Goal: Task Accomplishment & Management: Complete application form

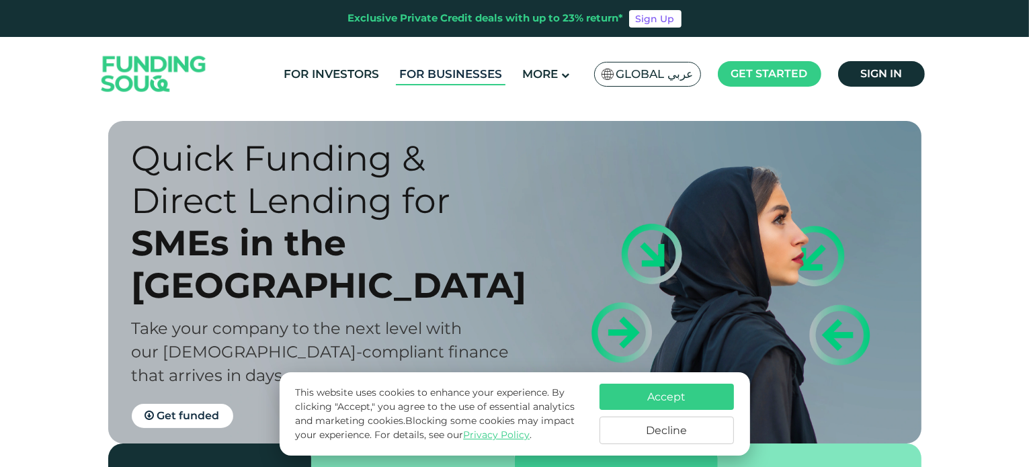
click at [456, 73] on link "For Businesses" at bounding box center [451, 74] width 110 height 22
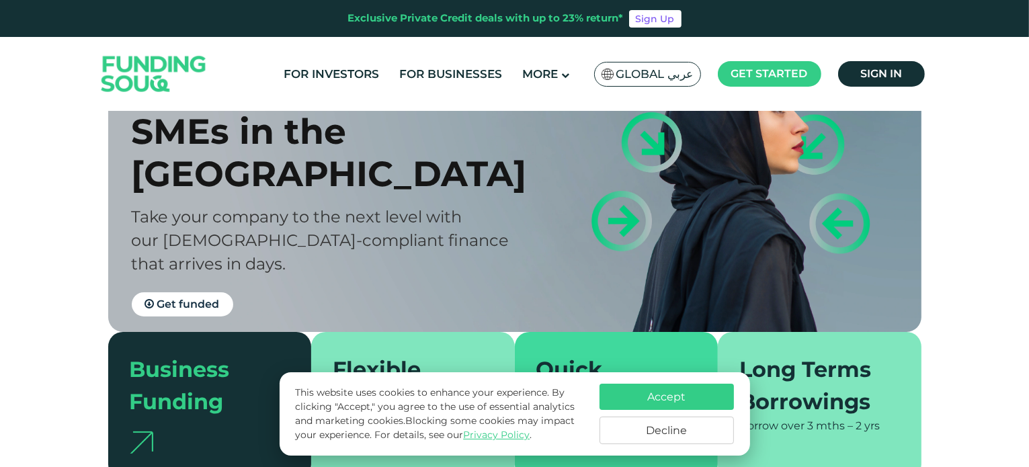
scroll to position [81, 0]
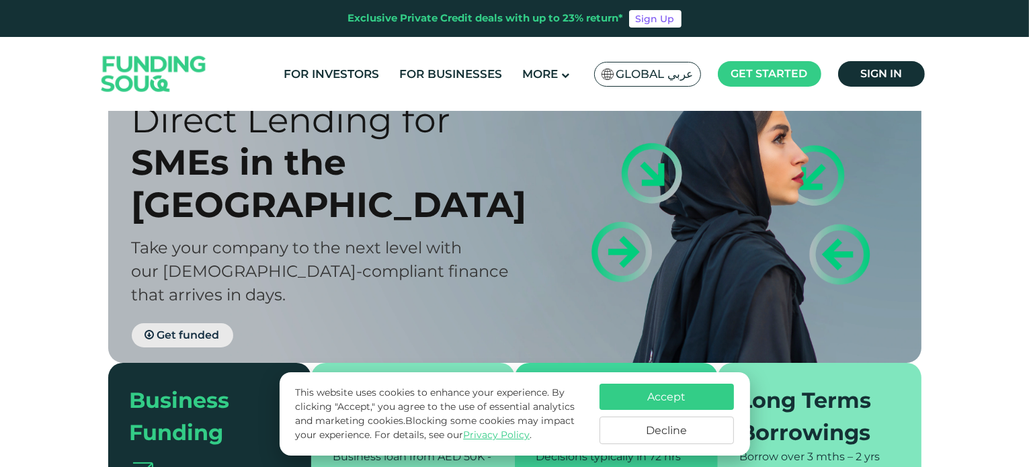
click at [178, 323] on link "Get funded" at bounding box center [182, 335] width 101 height 24
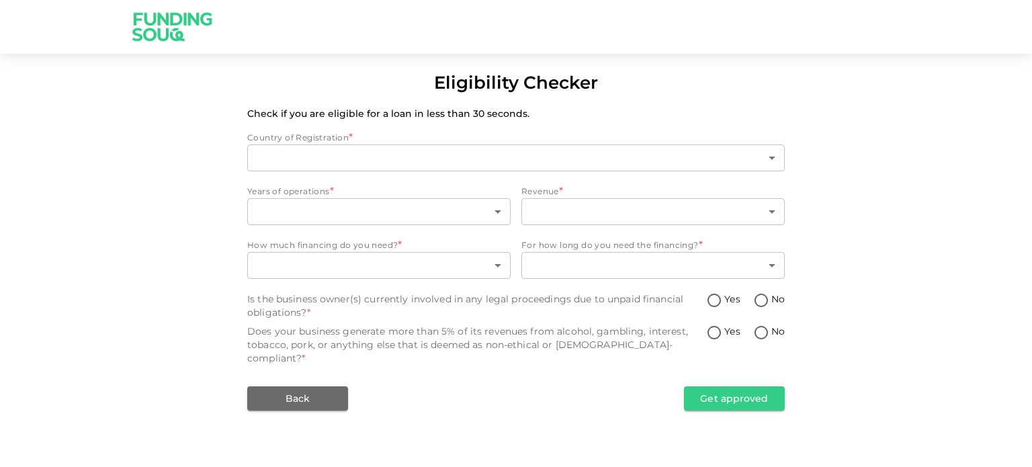
type input "1"
click at [154, 36] on img at bounding box center [172, 26] width 101 height 53
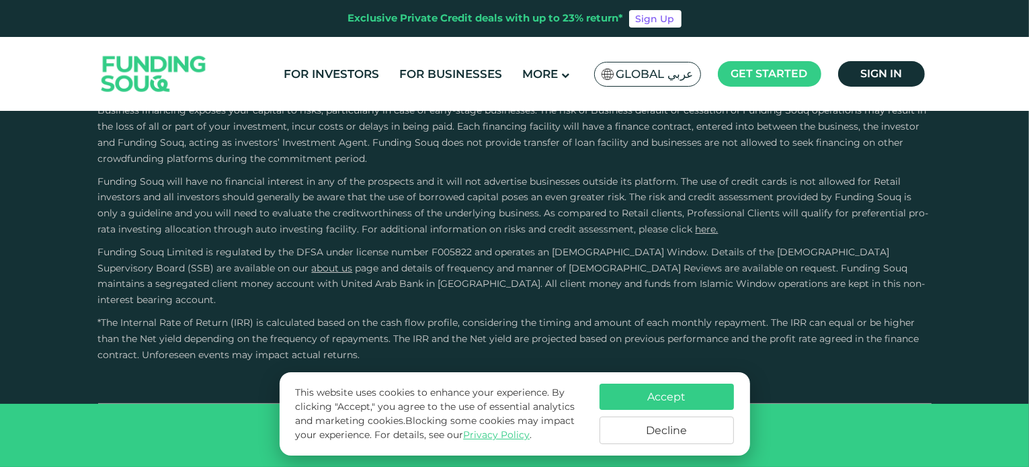
scroll to position [1989, 0]
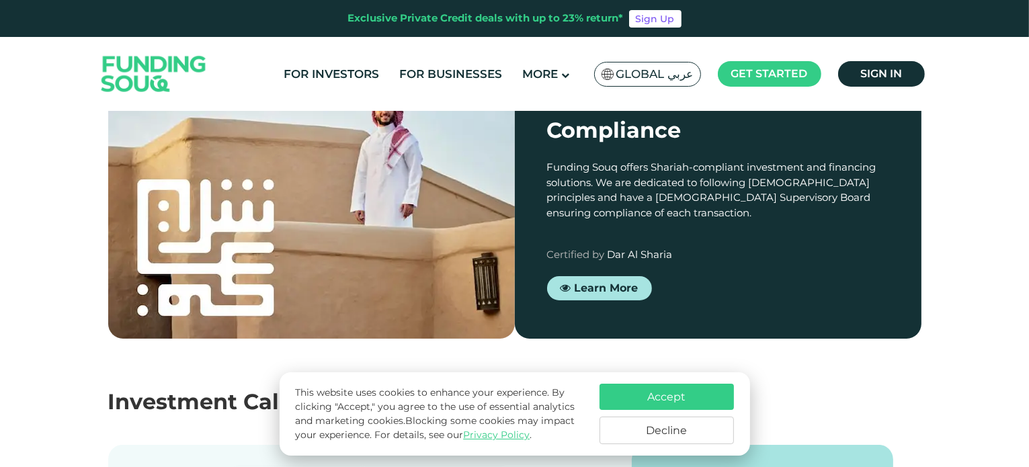
type tc-range-slider "4"
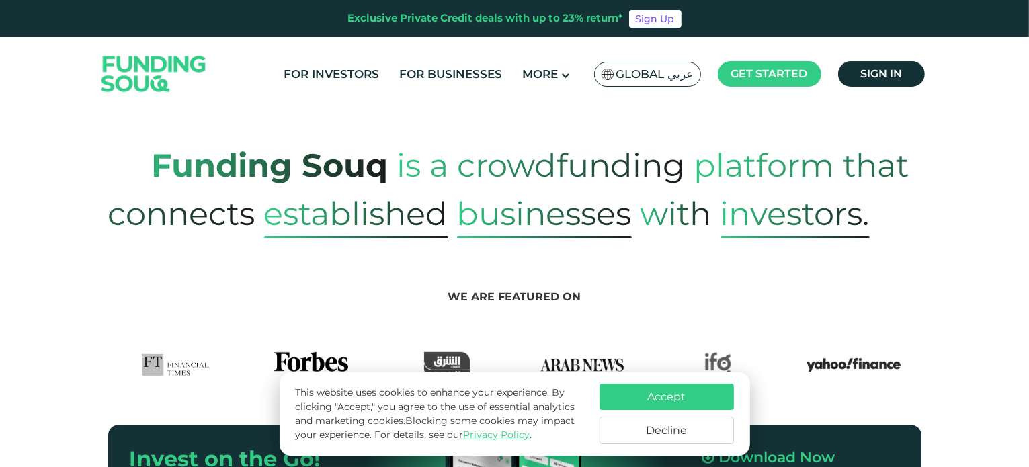
scroll to position [564, 0]
click at [349, 73] on link "For Investors" at bounding box center [331, 74] width 102 height 22
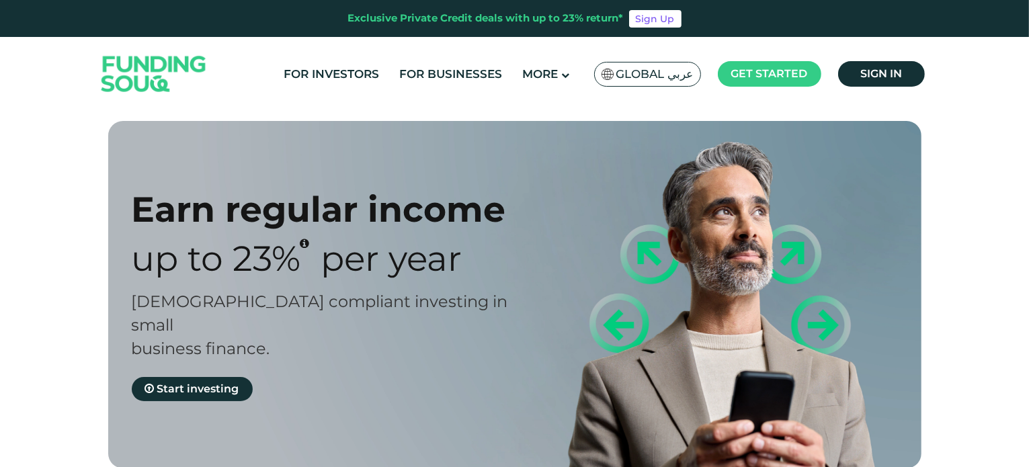
type tc-range-slider "4"
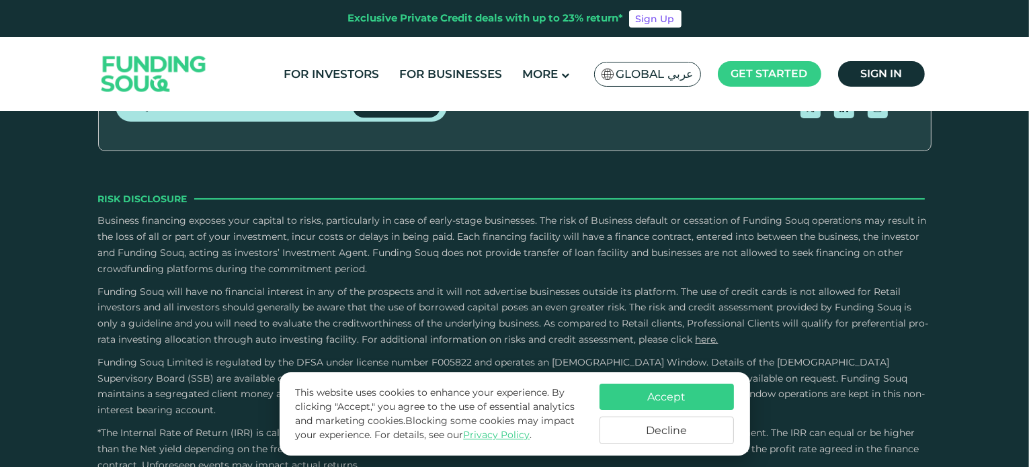
scroll to position [1854, 0]
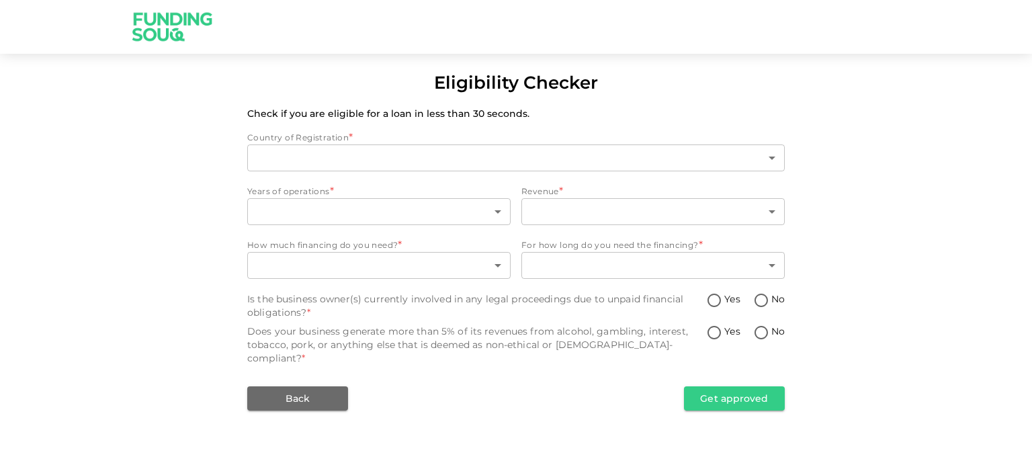
type input "1"
